Goal: Task Accomplishment & Management: Use online tool/utility

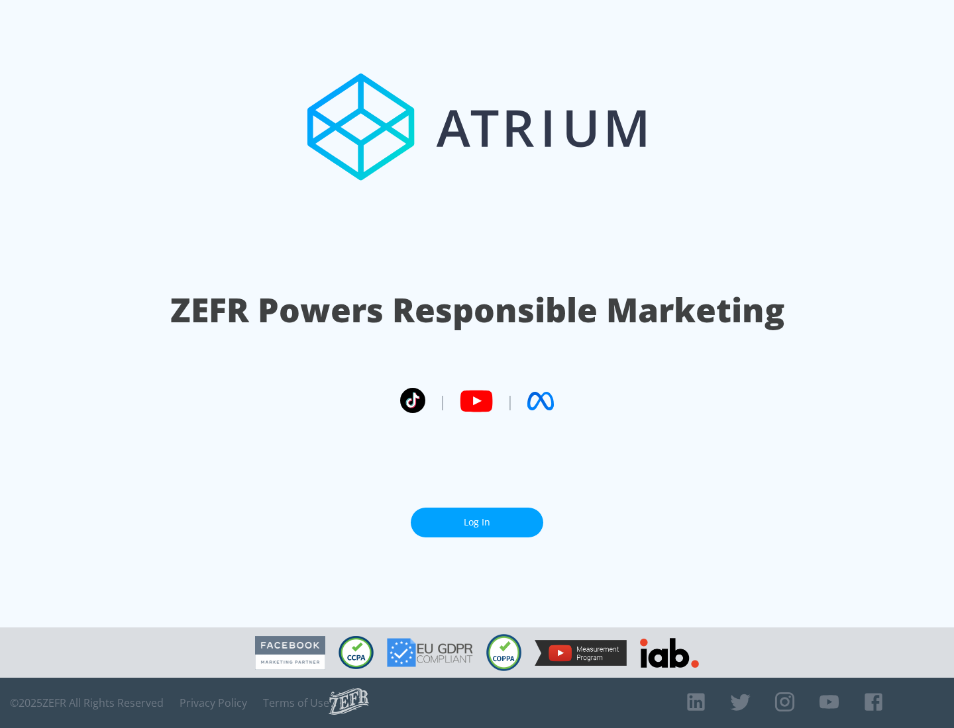
click at [477, 523] on link "Log In" at bounding box center [477, 523] width 132 height 30
